Goal: Communication & Community: Answer question/provide support

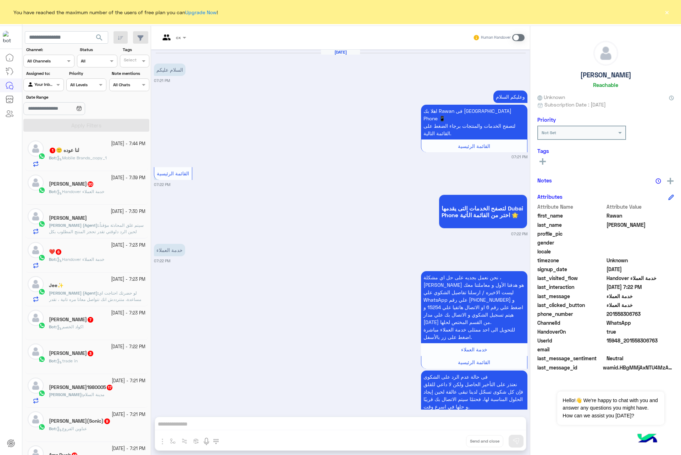
scroll to position [553, 0]
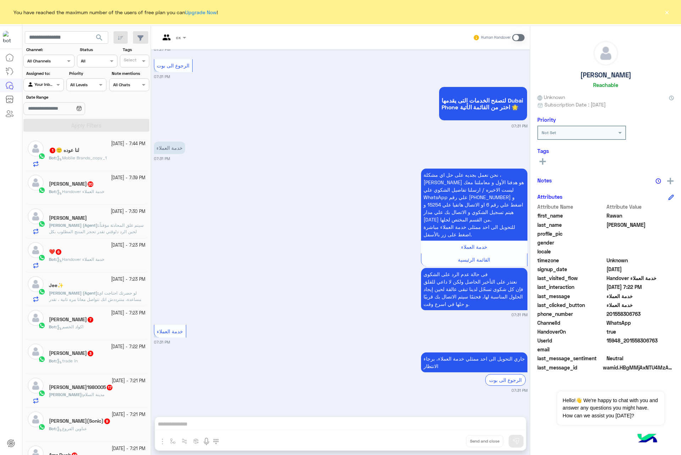
click at [667, 12] on button "×" at bounding box center [666, 12] width 7 height 7
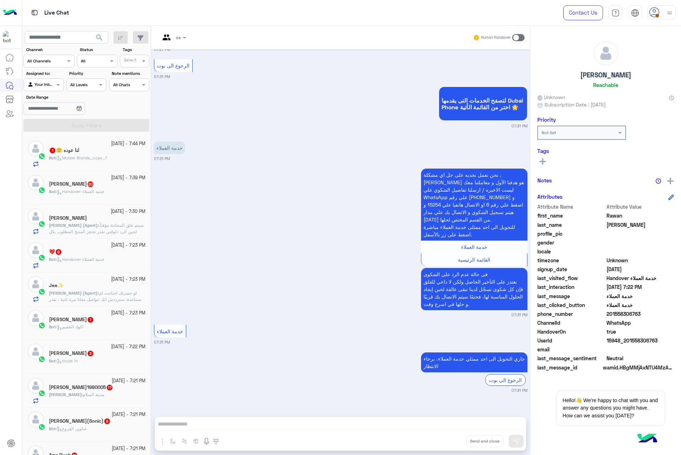
click at [663, 15] on div at bounding box center [661, 12] width 28 height 14
click at [623, 86] on label "Busy" at bounding box center [631, 85] width 77 height 13
